Goal: Task Accomplishment & Management: Manage account settings

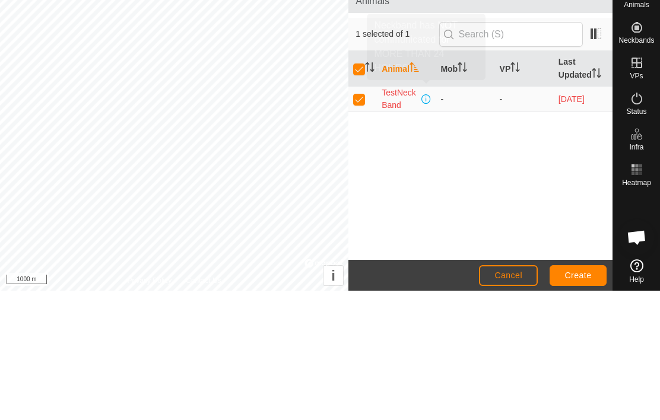
click at [430, 224] on span at bounding box center [426, 228] width 9 height 9
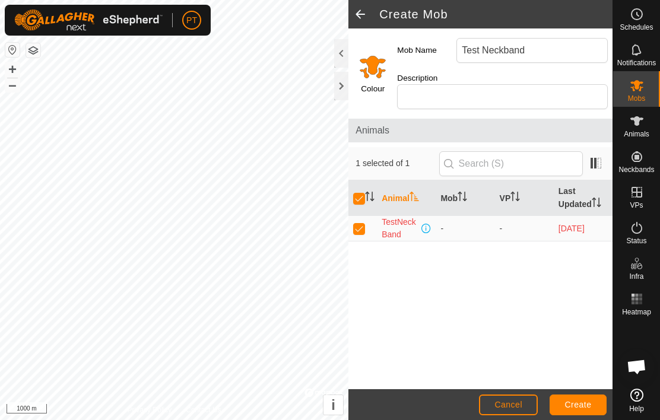
click at [428, 224] on span at bounding box center [426, 228] width 9 height 9
click at [429, 224] on span at bounding box center [426, 228] width 9 height 9
click at [430, 224] on span at bounding box center [426, 228] width 9 height 9
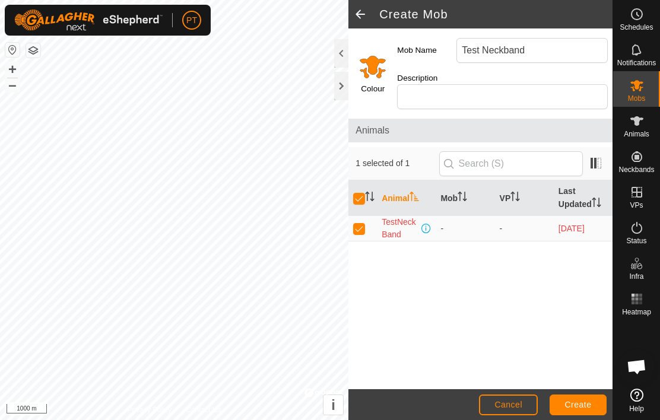
click at [428, 224] on span at bounding box center [426, 228] width 9 height 9
click at [431, 224] on span at bounding box center [426, 228] width 9 height 9
click at [436, 216] on td "TestNeckBand" at bounding box center [406, 229] width 59 height 26
click at [580, 406] on span "Create" at bounding box center [578, 404] width 27 height 9
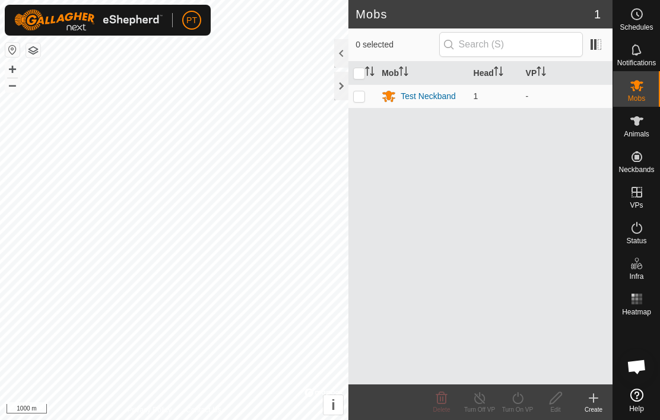
click at [362, 99] on p-checkbox at bounding box center [359, 95] width 12 height 9
checkbox input "true"
click at [366, 100] on td at bounding box center [362, 96] width 28 height 24
checkbox input "false"
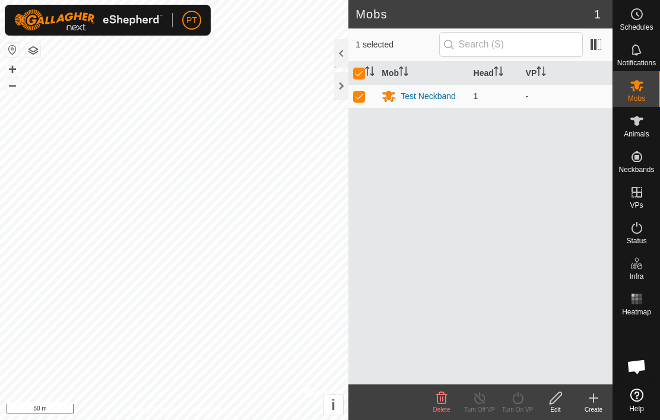
checkbox input "false"
click at [372, 96] on td at bounding box center [362, 96] width 28 height 24
checkbox input "true"
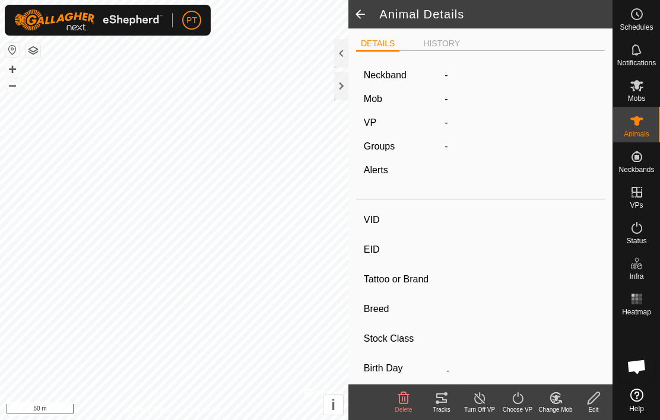
type input "TestNeckBand"
type input "-"
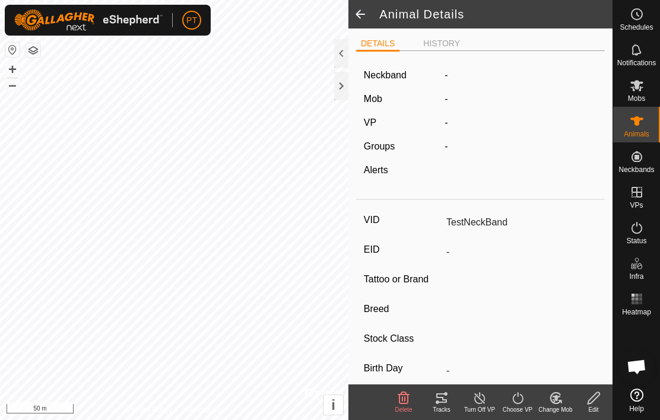
type input "0 kg"
type input "-"
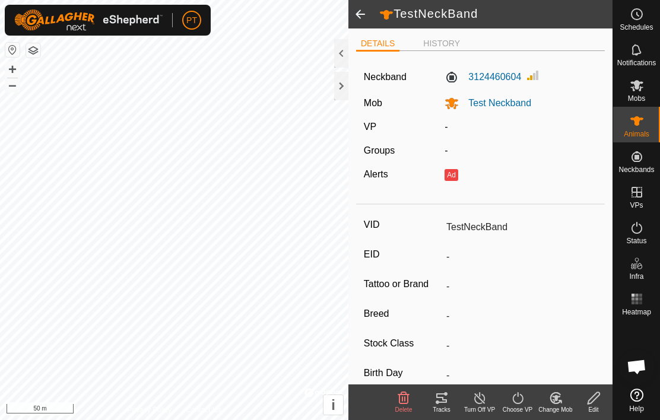
click at [443, 46] on li "HISTORY" at bounding box center [442, 43] width 46 height 12
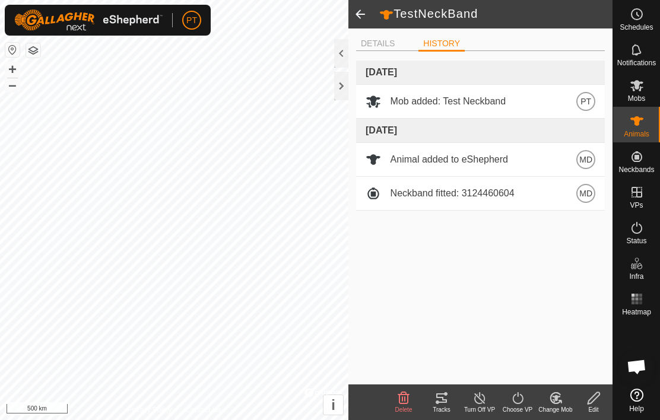
click at [363, 21] on span at bounding box center [360, 14] width 24 height 28
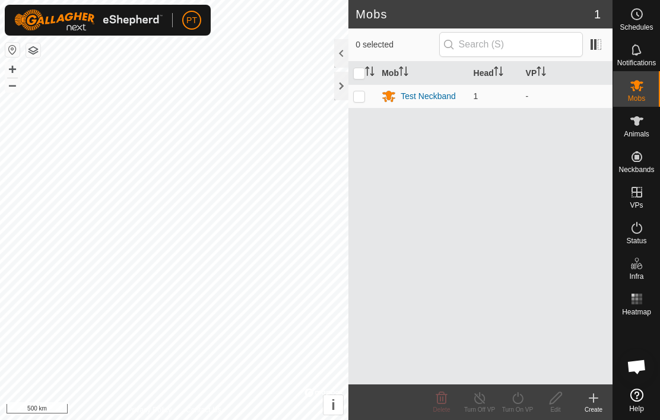
click at [366, 18] on h2 "Mobs" at bounding box center [475, 14] width 239 height 14
click at [368, 106] on td at bounding box center [362, 96] width 28 height 24
checkbox input "true"
click at [225, 72] on span "Settings" at bounding box center [226, 69] width 34 height 9
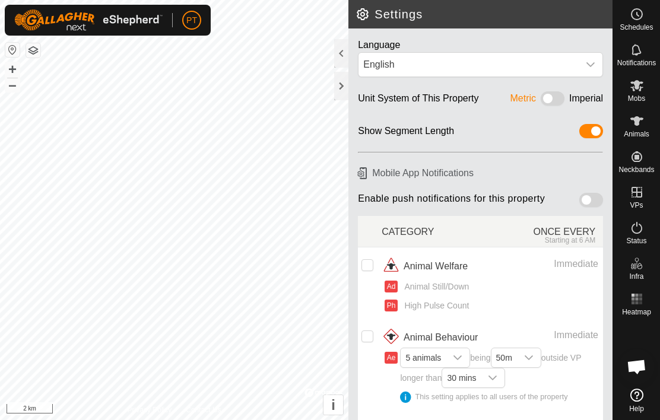
click at [18, 64] on button "+" at bounding box center [12, 69] width 14 height 14
click at [39, 47] on button "button" at bounding box center [33, 50] width 14 height 14
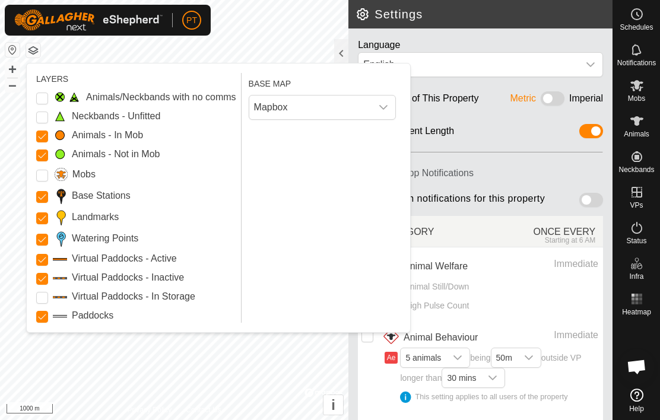
click at [101, 318] on label "Paddocks" at bounding box center [93, 316] width 42 height 14
click at [48, 318] on input "Paddocks" at bounding box center [42, 317] width 12 height 12
click at [103, 319] on label "Paddocks" at bounding box center [93, 316] width 42 height 14
click at [48, 319] on input "Paddocks" at bounding box center [42, 317] width 12 height 12
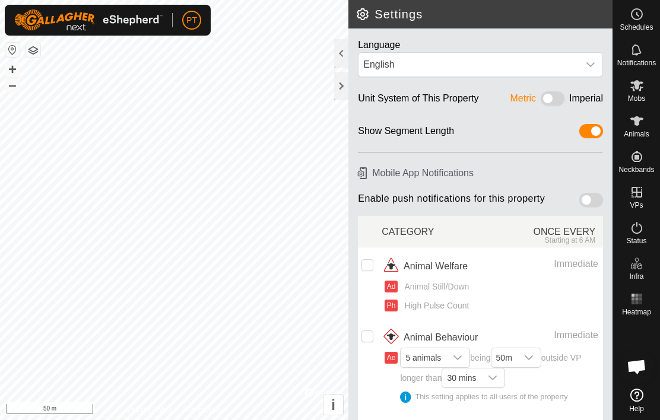
click at [370, 12] on h2 "Settings" at bounding box center [484, 14] width 257 height 14
click at [368, 20] on h2 "Settings" at bounding box center [484, 14] width 257 height 14
click at [347, 56] on div at bounding box center [341, 53] width 14 height 28
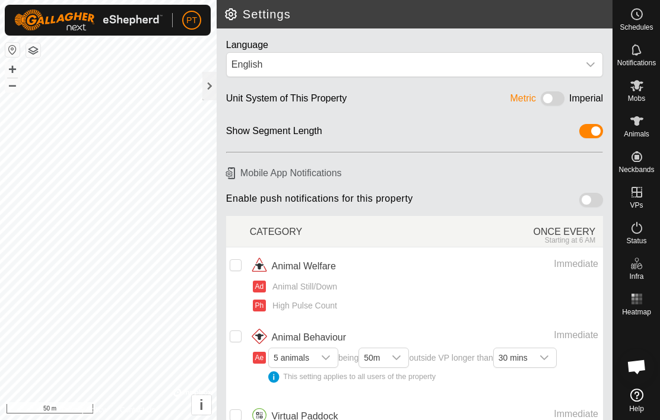
click at [208, 89] on div at bounding box center [209, 86] width 14 height 28
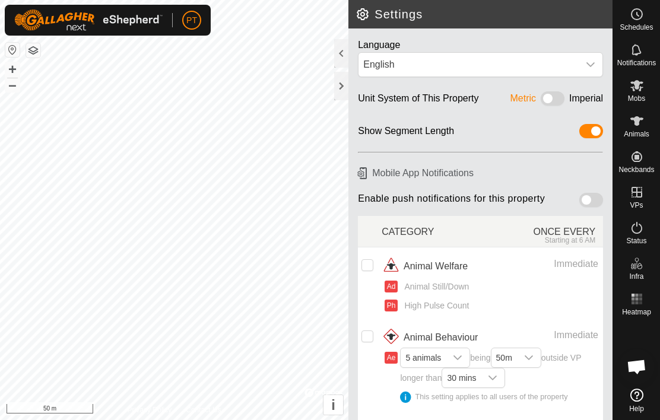
click at [341, 80] on div at bounding box center [341, 86] width 14 height 28
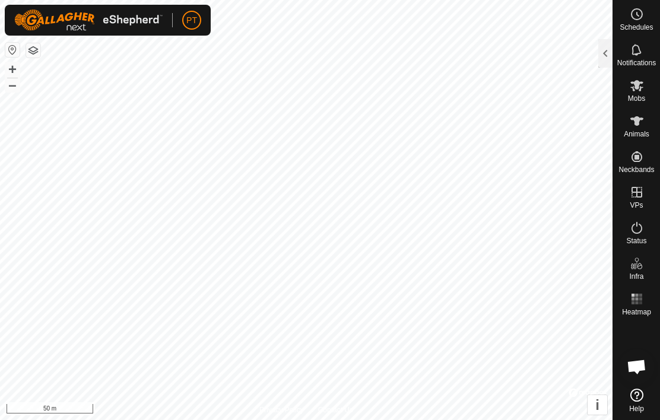
click at [635, 128] on es-animals-svg-icon at bounding box center [636, 121] width 21 height 19
click at [638, 369] on span "Open chat" at bounding box center [637, 368] width 20 height 17
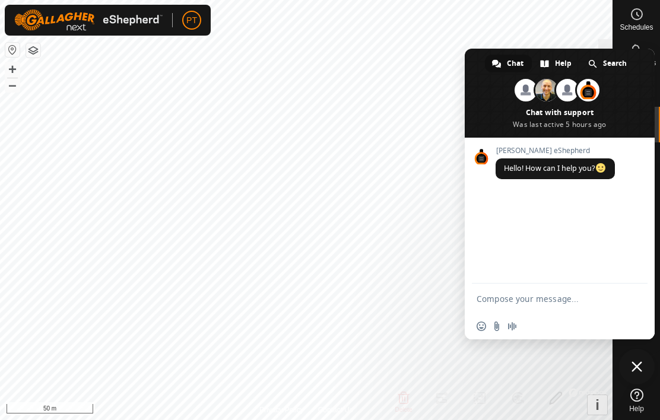
click at [643, 365] on span "Close chat" at bounding box center [637, 367] width 36 height 36
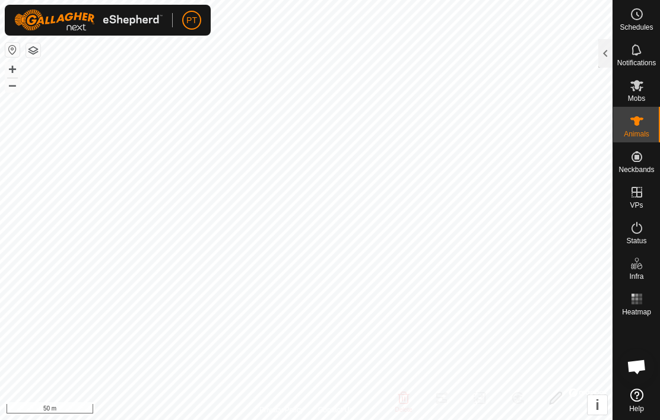
click at [639, 394] on icon at bounding box center [636, 395] width 13 height 13
